Goal: Book appointment/travel/reservation

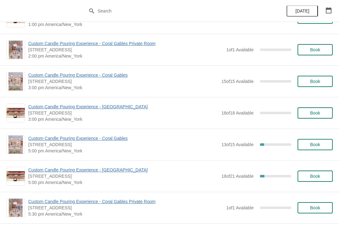
scroll to position [181, 0]
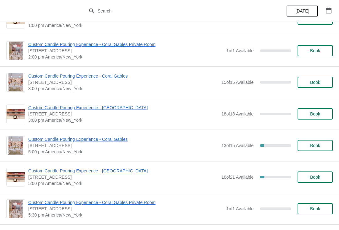
click at [45, 79] on span "Custom Candle Pouring Experience - Coral Gables" at bounding box center [123, 76] width 190 height 6
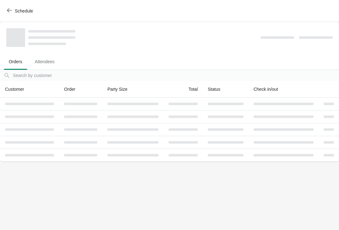
scroll to position [0, 0]
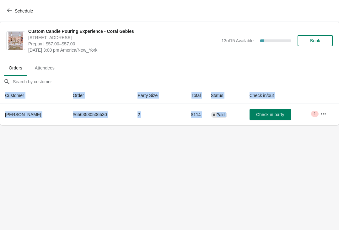
click at [245, 165] on body "Schedule Custom Candle Pouring Experience - Coral Gables [STREET_ADDRESS] Prepa…" at bounding box center [169, 115] width 339 height 230
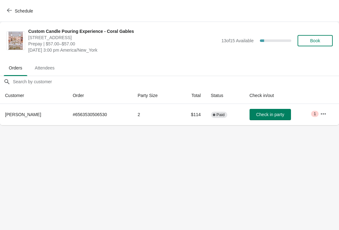
click at [322, 115] on icon "button" at bounding box center [323, 114] width 6 height 6
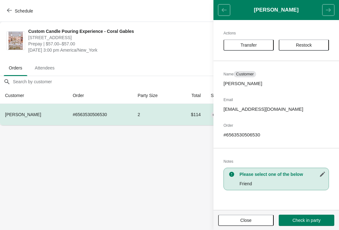
click at [252, 43] on span "Transfer" at bounding box center [248, 45] width 16 height 5
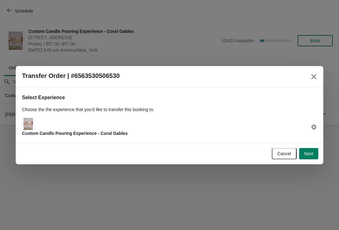
click at [311, 156] on span "Next" at bounding box center [308, 153] width 9 height 5
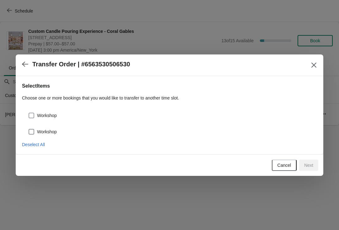
click at [51, 116] on span "Workshop" at bounding box center [47, 116] width 20 height 6
click at [29, 113] on input "Workshop" at bounding box center [29, 113] width 0 height 0
checkbox input "true"
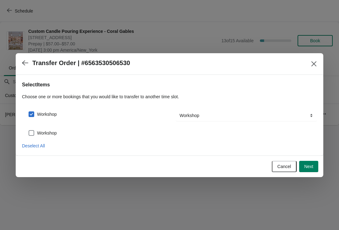
click at [50, 136] on label "Workshop" at bounding box center [42, 133] width 29 height 9
click at [29, 131] on input "Workshop" at bounding box center [29, 130] width 0 height 0
checkbox input "true"
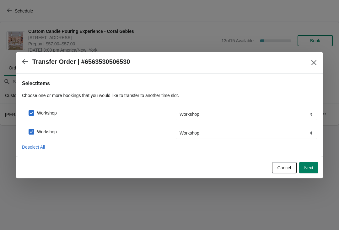
click at [310, 171] on button "Next" at bounding box center [308, 167] width 19 height 11
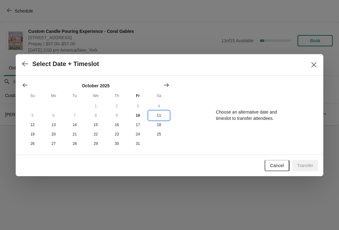
click at [158, 116] on button "11" at bounding box center [158, 115] width 21 height 9
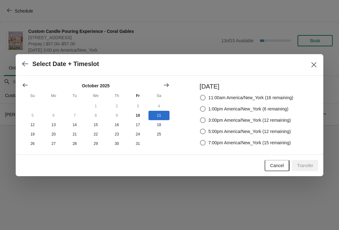
click at [283, 121] on span "3:00pm America/New_York (12 remaining)" at bounding box center [249, 120] width 82 height 6
click at [200, 118] on input "3:00pm America/New_York (12 remaining)" at bounding box center [200, 118] width 0 height 0
radio input "true"
click at [308, 170] on button "Transfer" at bounding box center [305, 165] width 26 height 11
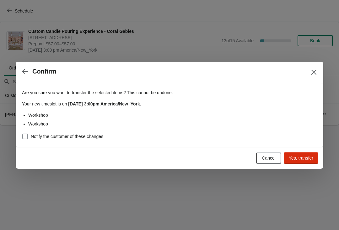
click at [82, 141] on label "Notify the customer of these changes" at bounding box center [62, 136] width 81 height 9
click at [23, 134] on input "Notify the customer of these changes" at bounding box center [22, 134] width 0 height 0
checkbox input "true"
click at [311, 163] on button "Yes, transfer" at bounding box center [300, 158] width 34 height 11
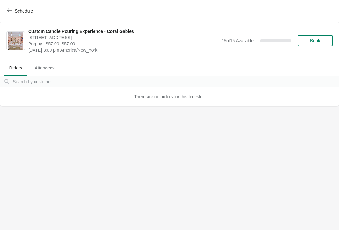
click at [35, 12] on button "Schedule" at bounding box center [20, 10] width 35 height 11
